Goal: Task Accomplishment & Management: Complete application form

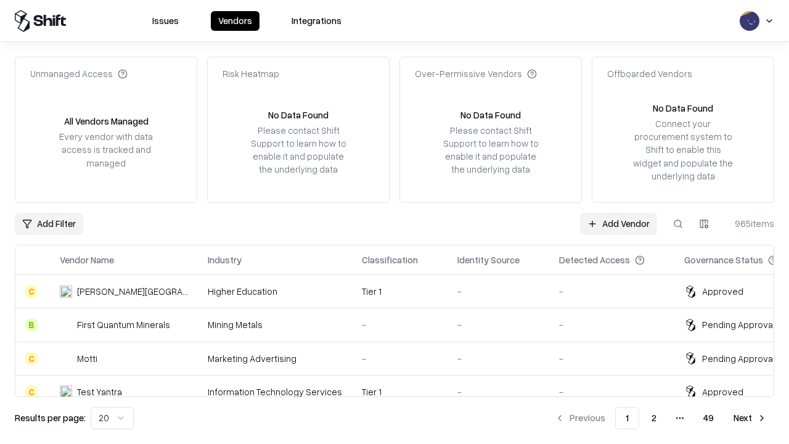
click at [618, 223] on link "Add Vendor" at bounding box center [618, 224] width 77 height 22
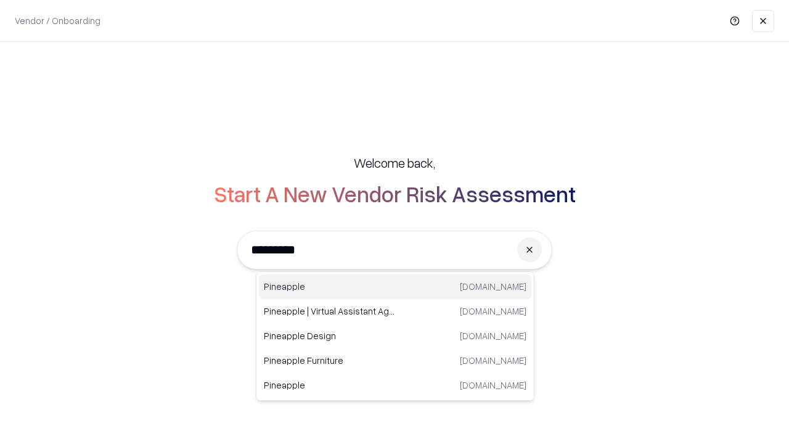
click at [395, 287] on div "Pineapple [DOMAIN_NAME]" at bounding box center [395, 286] width 272 height 25
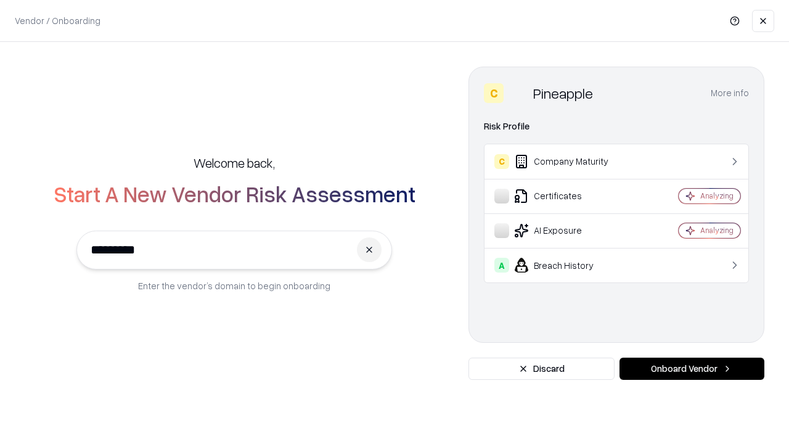
type input "*********"
click at [691, 368] on button "Onboard Vendor" at bounding box center [691, 368] width 145 height 22
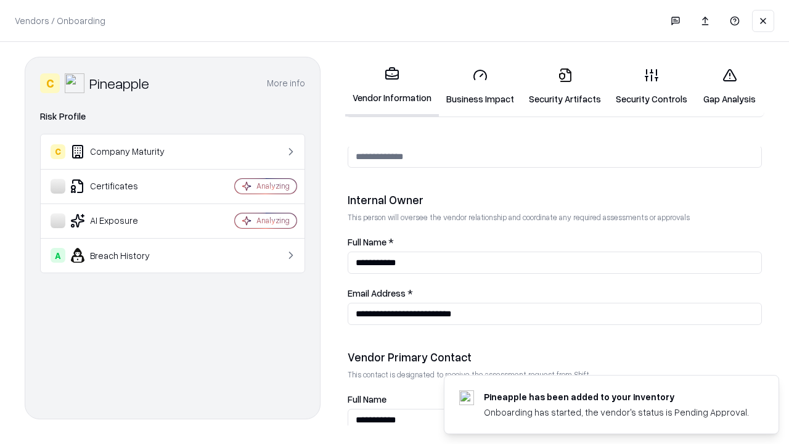
scroll to position [638, 0]
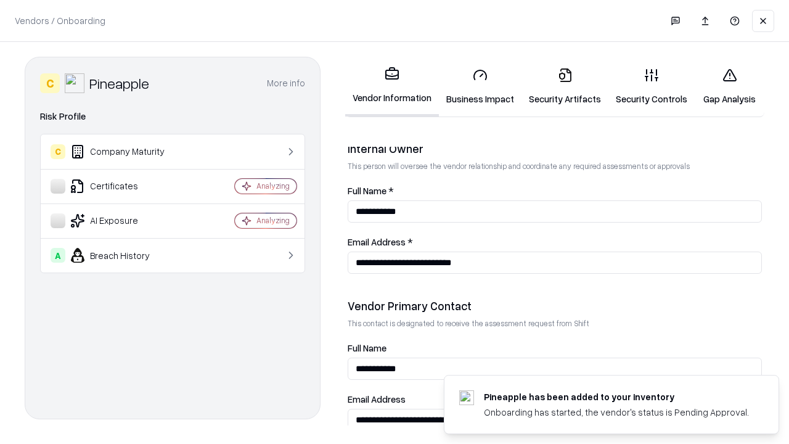
click at [480, 86] on link "Business Impact" at bounding box center [480, 86] width 83 height 57
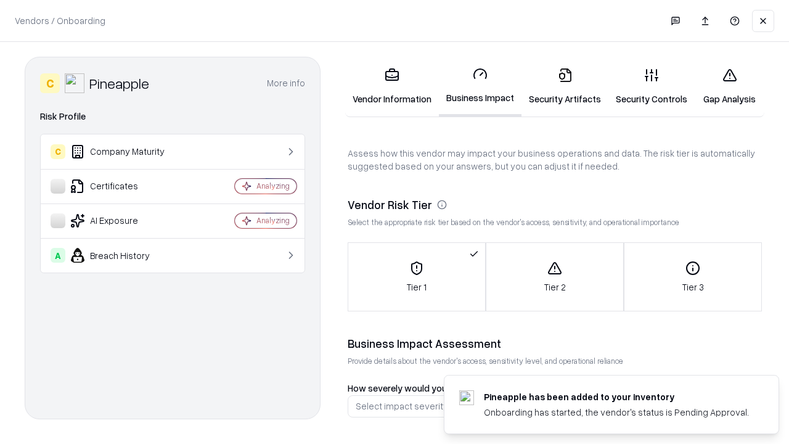
click at [564, 86] on link "Security Artifacts" at bounding box center [564, 86] width 87 height 57
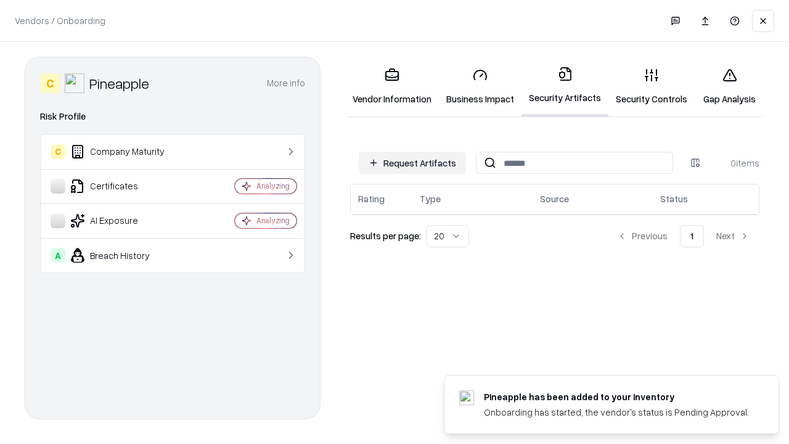
click at [412, 163] on button "Request Artifacts" at bounding box center [412, 163] width 107 height 22
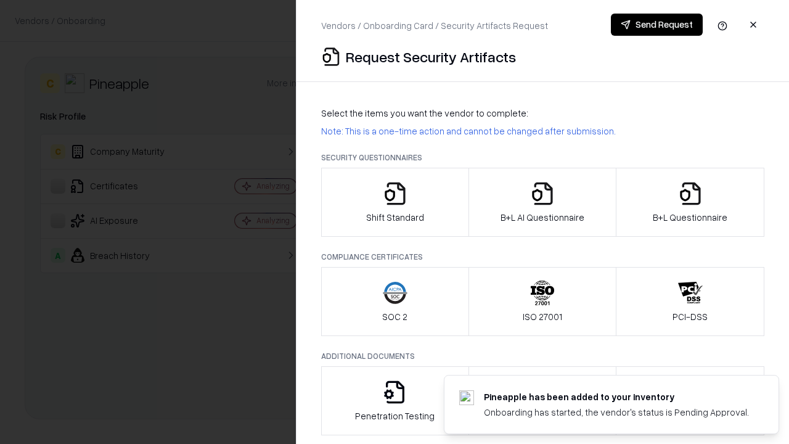
click at [394, 202] on icon "button" at bounding box center [395, 193] width 25 height 25
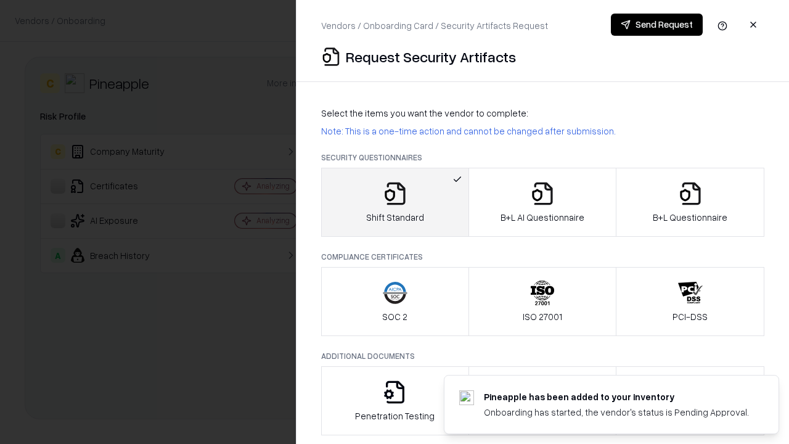
click at [656, 25] on button "Send Request" at bounding box center [657, 25] width 92 height 22
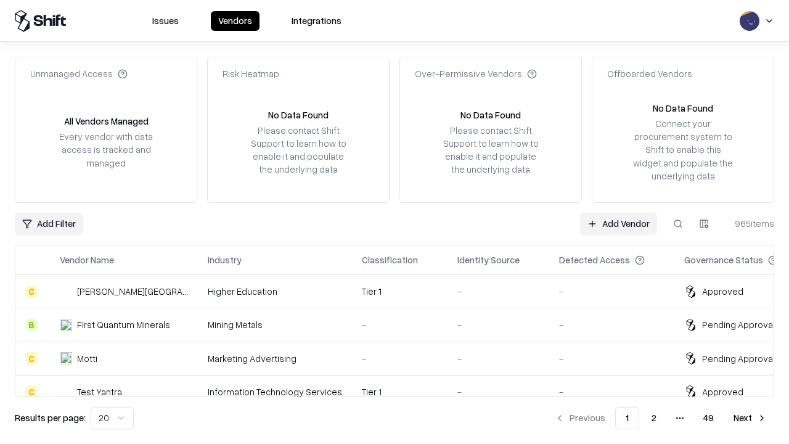
click at [678, 223] on button at bounding box center [678, 224] width 22 height 22
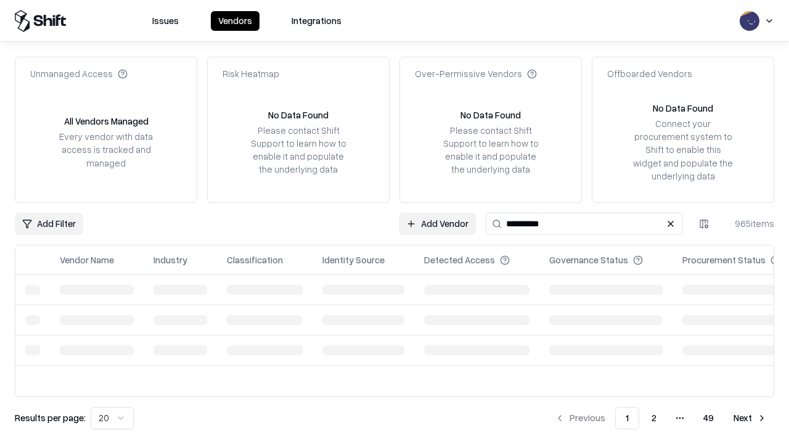
type input "*********"
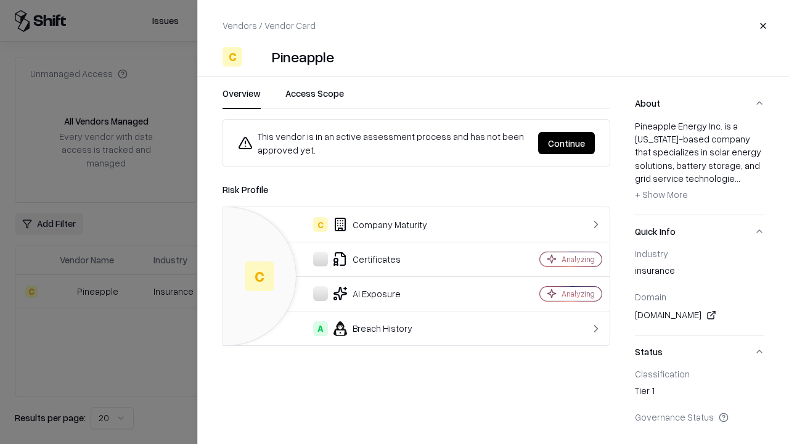
click at [566, 143] on button "Continue" at bounding box center [566, 143] width 57 height 22
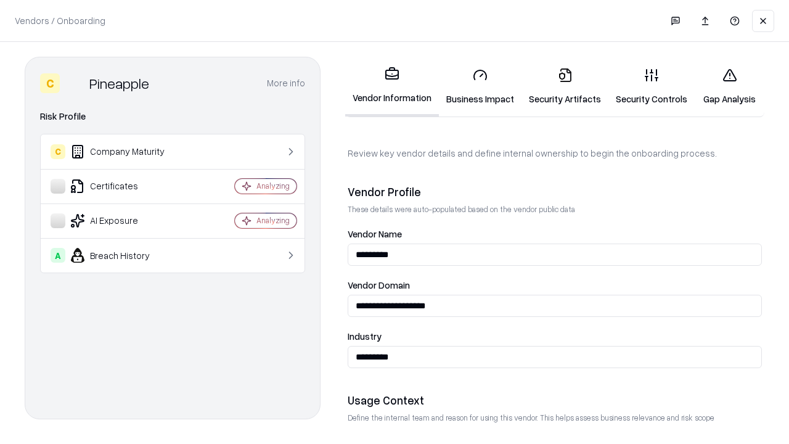
click at [564, 86] on link "Security Artifacts" at bounding box center [564, 86] width 87 height 57
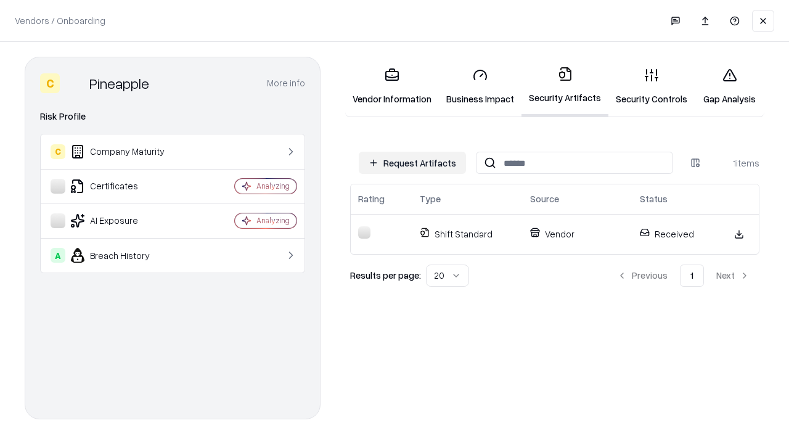
click at [651, 86] on link "Security Controls" at bounding box center [651, 86] width 86 height 57
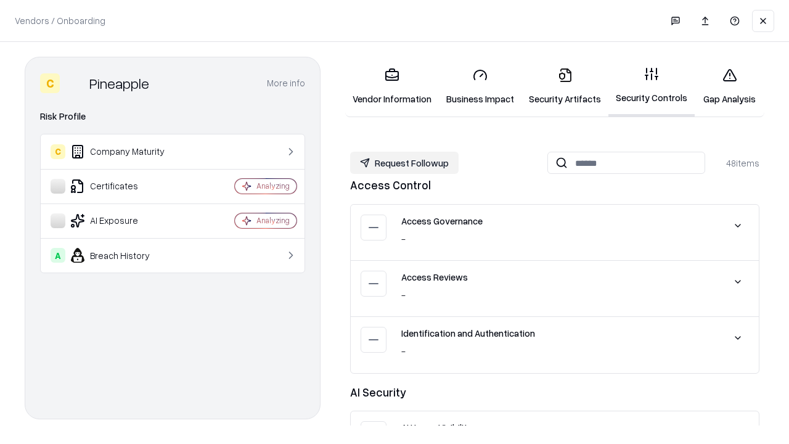
click at [404, 163] on button "Request Followup" at bounding box center [404, 163] width 108 height 22
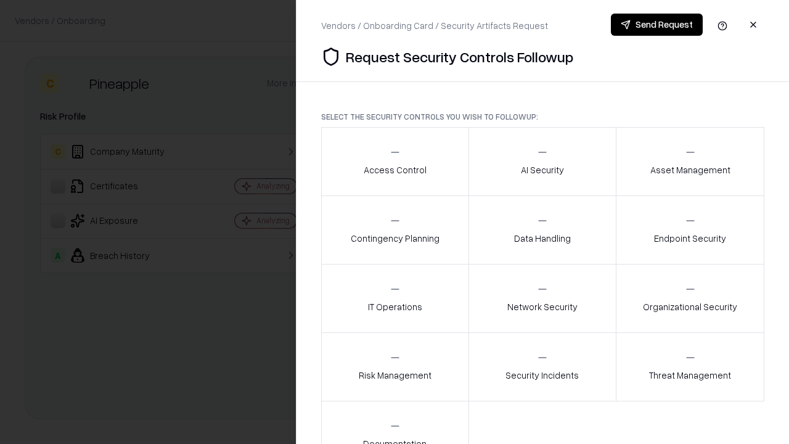
click at [394, 161] on div "Access Control" at bounding box center [395, 161] width 63 height 30
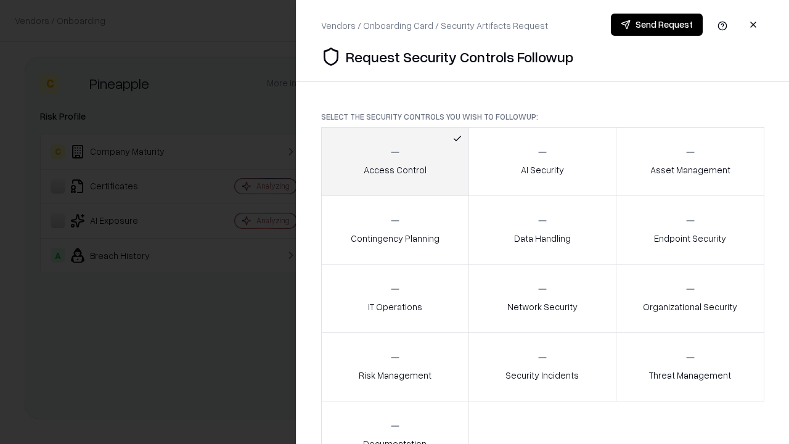
click at [656, 25] on button "Send Request" at bounding box center [657, 25] width 92 height 22
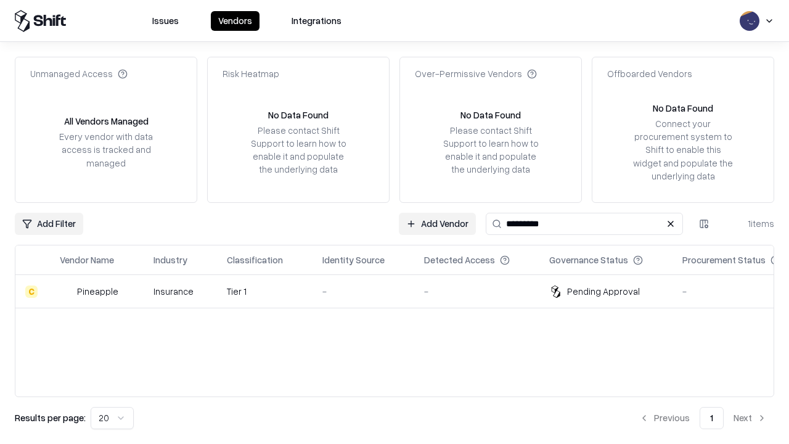
type input "*********"
click at [402, 291] on div "-" at bounding box center [363, 291] width 82 height 13
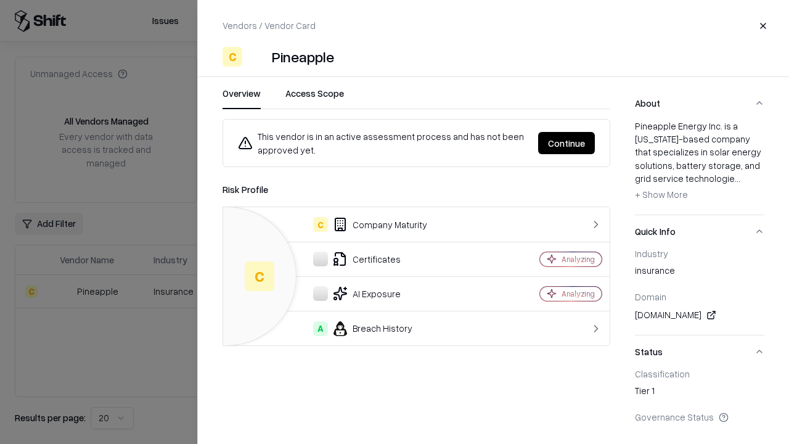
click at [566, 143] on button "Continue" at bounding box center [566, 143] width 57 height 22
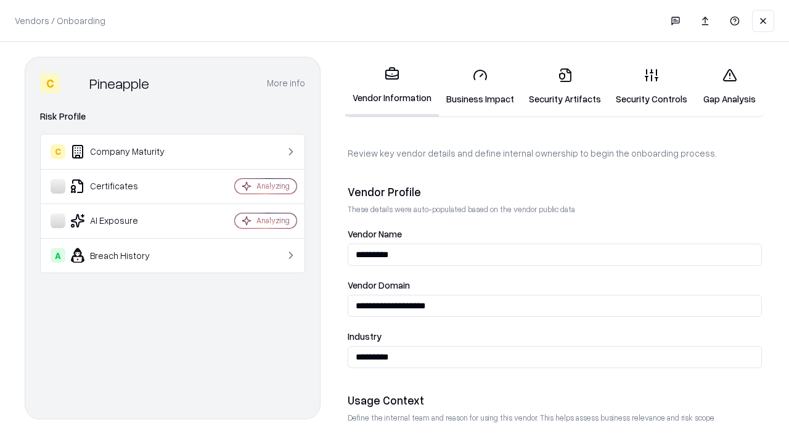
click at [729, 86] on link "Gap Analysis" at bounding box center [729, 86] width 70 height 57
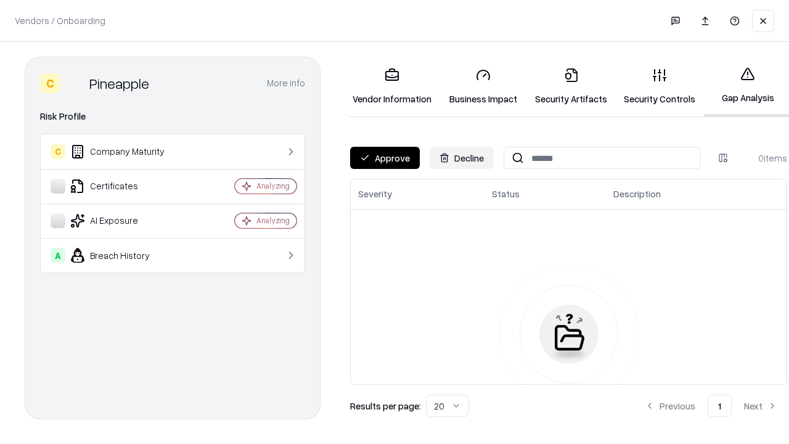
click at [384, 158] on button "Approve" at bounding box center [385, 158] width 70 height 22
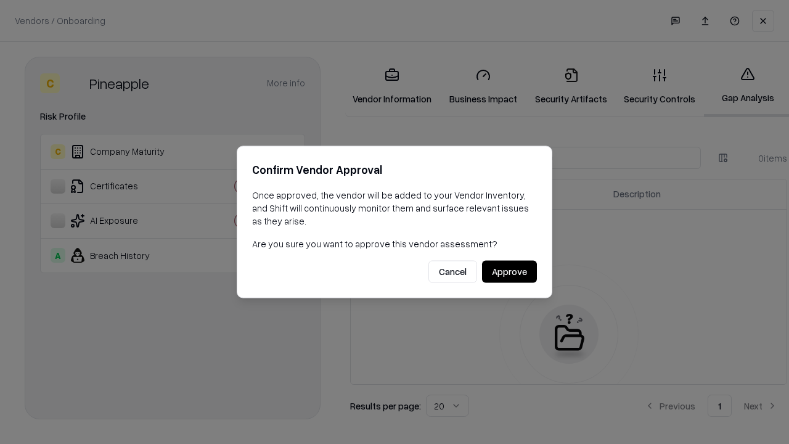
click at [509, 271] on button "Approve" at bounding box center [509, 272] width 55 height 22
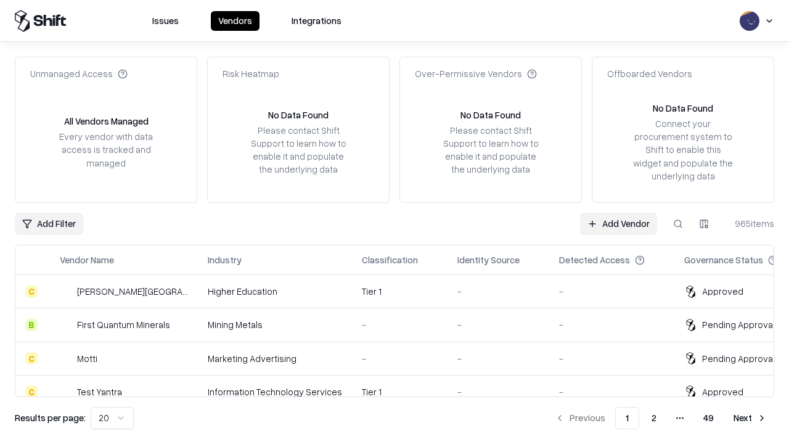
type input "*********"
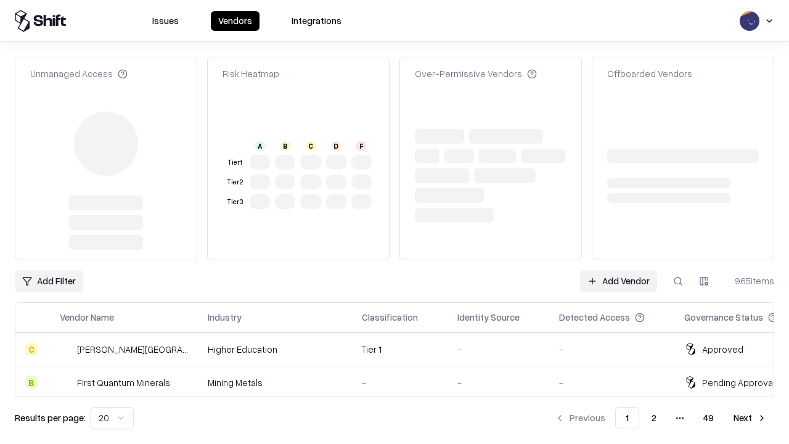
click at [618, 270] on link "Add Vendor" at bounding box center [618, 281] width 77 height 22
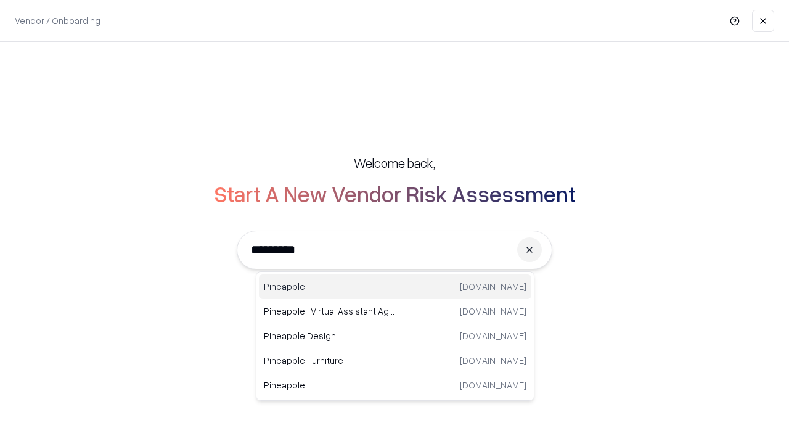
click at [395, 287] on div "Pineapple [DOMAIN_NAME]" at bounding box center [395, 286] width 272 height 25
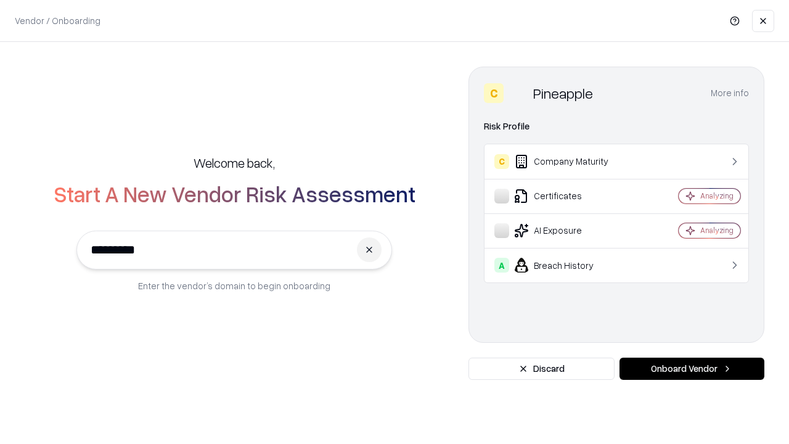
type input "*********"
click at [691, 368] on button "Onboard Vendor" at bounding box center [691, 368] width 145 height 22
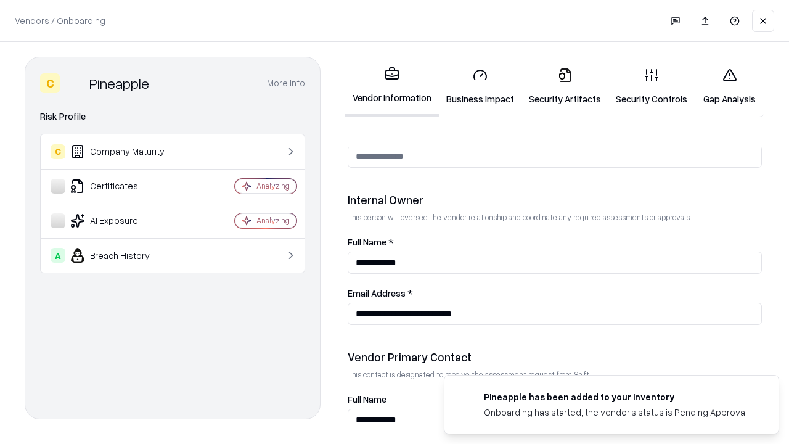
scroll to position [638, 0]
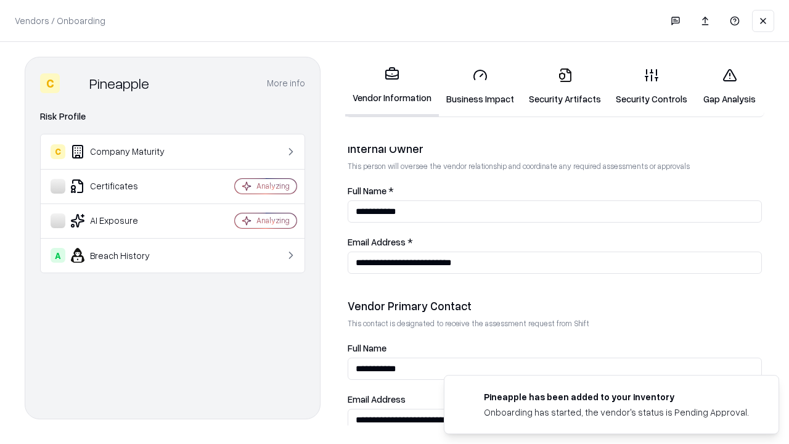
click at [729, 86] on link "Gap Analysis" at bounding box center [729, 86] width 70 height 57
